Goal: Find specific page/section: Find specific page/section

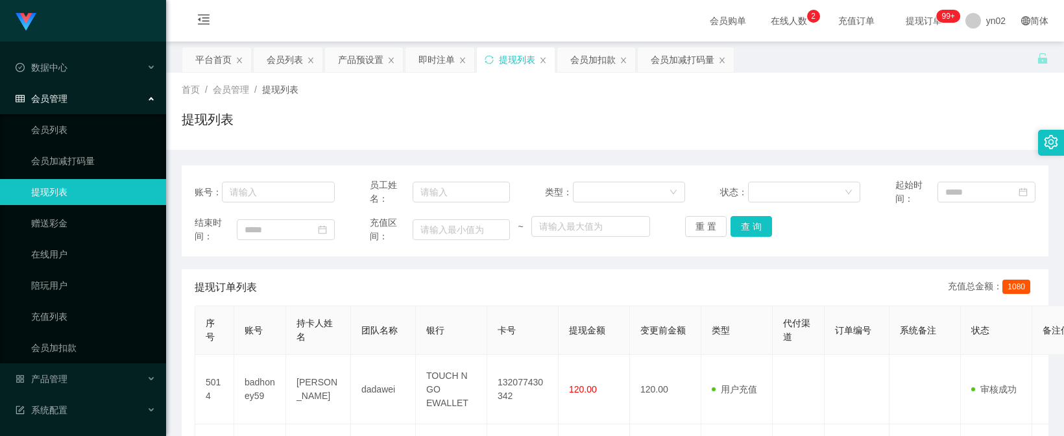
drag, startPoint x: 767, startPoint y: 18, endPoint x: 767, endPoint y: 46, distance: 28.6
click at [768, 18] on span "在线人数 0 1 2 3 4 5 6 7 8 9 0 1 2 3 4 5 6 7 8 9 0 1 2 3 4 5 6 7 8 9" at bounding box center [789, 20] width 49 height 9
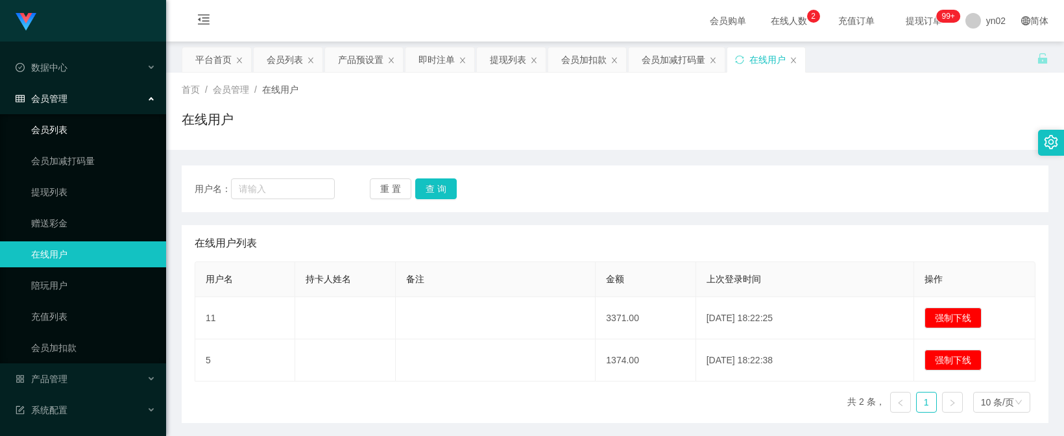
click at [83, 134] on link "会员列表" at bounding box center [93, 130] width 125 height 26
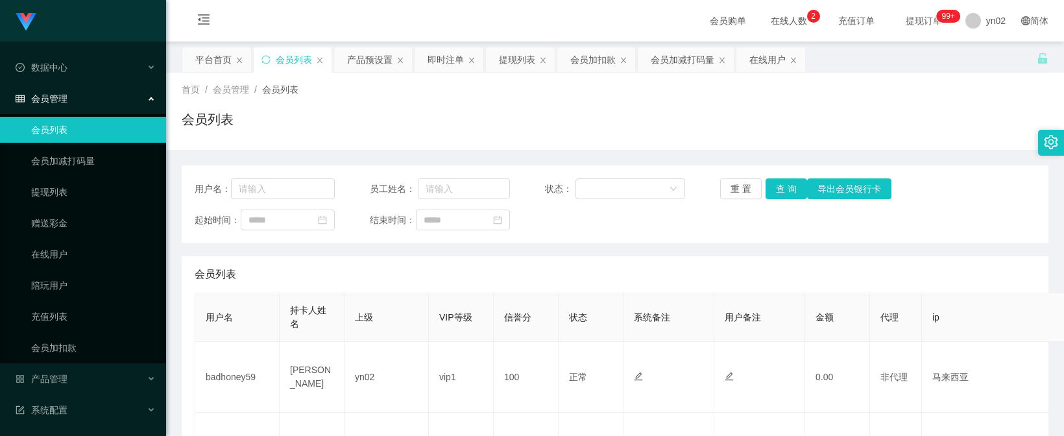
click at [765, 16] on span "在线人数 0 1 2 3 4 5 6 7 8 9 0 1 2 3 4 5 6 7 8 9 0 1 2 3 4 5 6 7 8 9" at bounding box center [789, 20] width 49 height 9
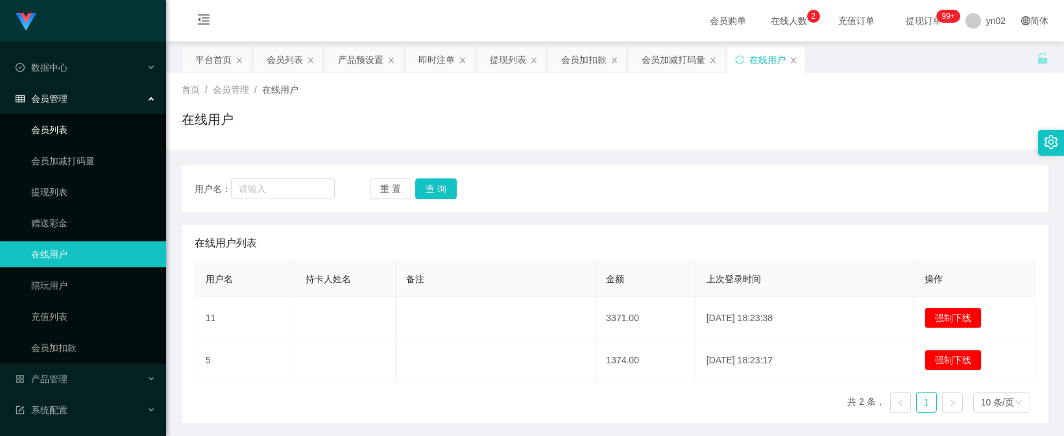
click at [86, 130] on link "会员列表" at bounding box center [93, 130] width 125 height 26
